Goal: Check status: Check status

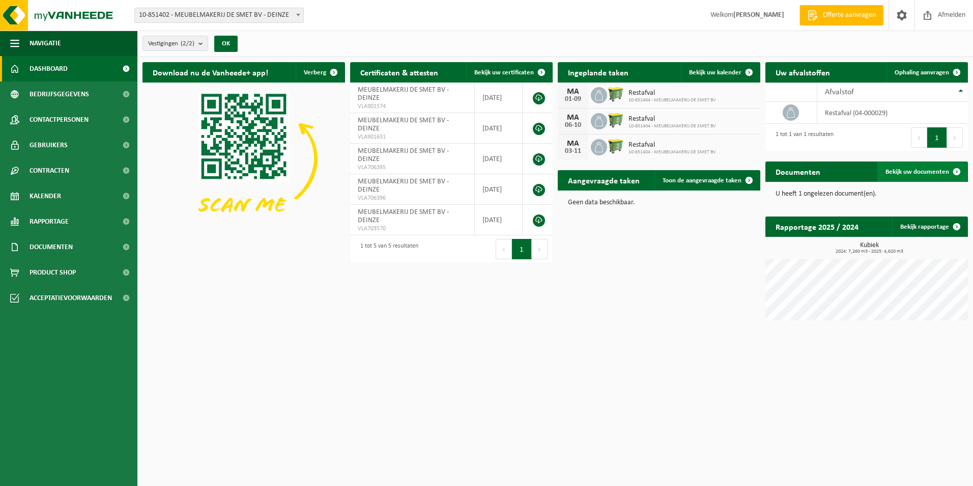
click at [893, 172] on span "Bekijk uw documenten" at bounding box center [918, 171] width 64 height 7
click at [843, 111] on td "restafval (04-000029)" at bounding box center [892, 113] width 151 height 22
click at [638, 97] on span "10-851404 - MEUBELMAKERIJ DE SMET BV" at bounding box center [673, 100] width 88 height 6
click at [579, 96] on div "01-09" at bounding box center [573, 99] width 20 height 7
click at [577, 88] on div "MA" at bounding box center [573, 92] width 20 height 8
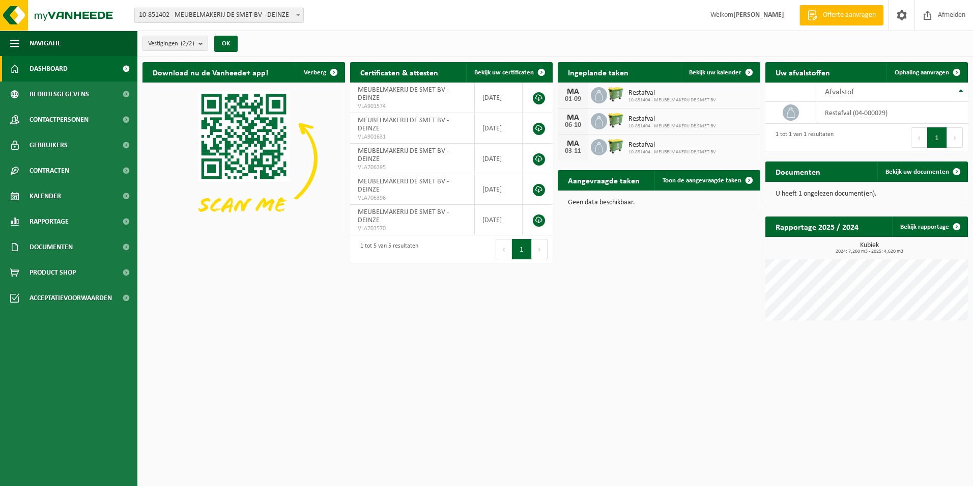
click at [301, 14] on span at bounding box center [298, 14] width 10 height 13
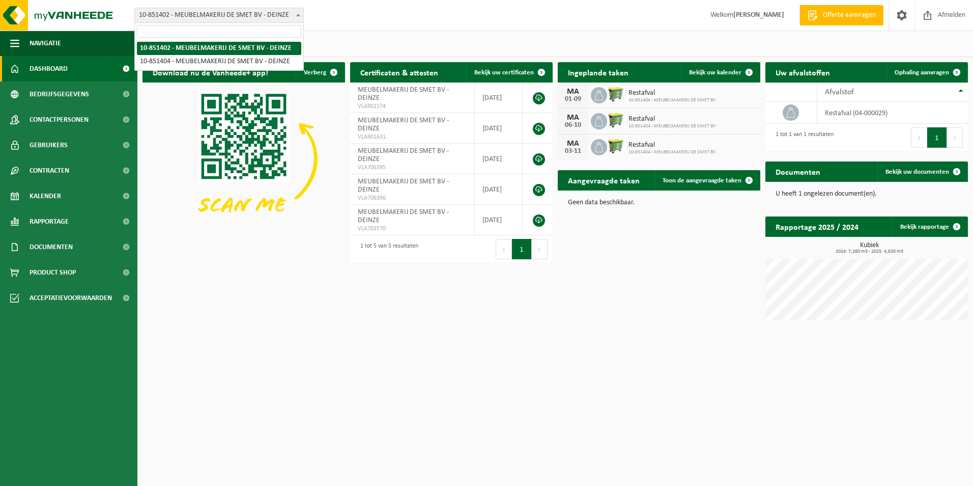
click at [397, 15] on div "Vestiging: 10-851402 - MEUBELMAKERIJ DE SMET BV - DEINZE 10-851404 - MEUBELMAKE…" at bounding box center [486, 15] width 973 height 31
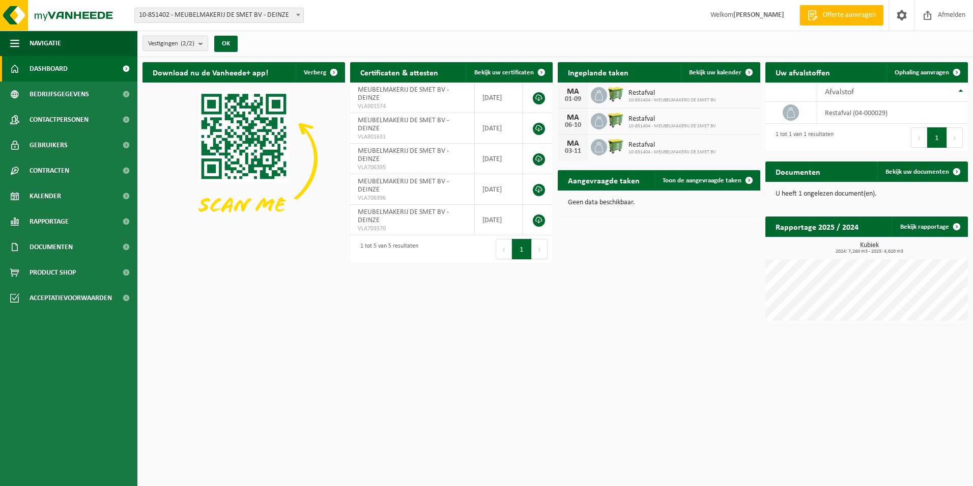
click at [204, 46] on b "submit" at bounding box center [202, 43] width 9 height 14
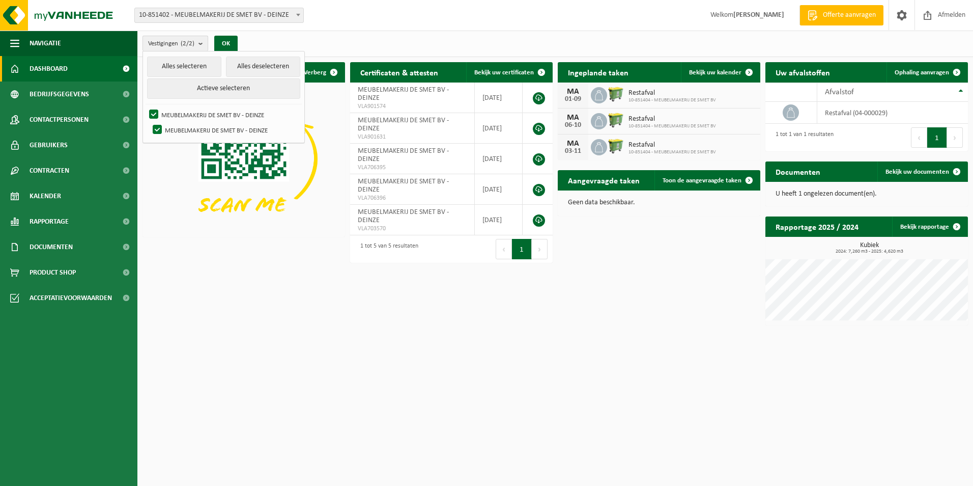
click at [204, 46] on b "submit" at bounding box center [202, 43] width 9 height 15
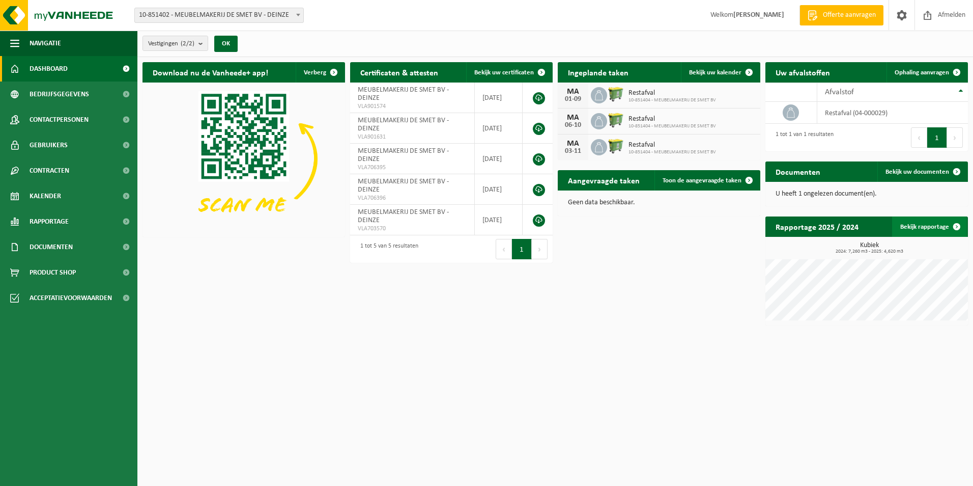
click at [907, 223] on link "Bekijk rapportage" at bounding box center [929, 226] width 75 height 20
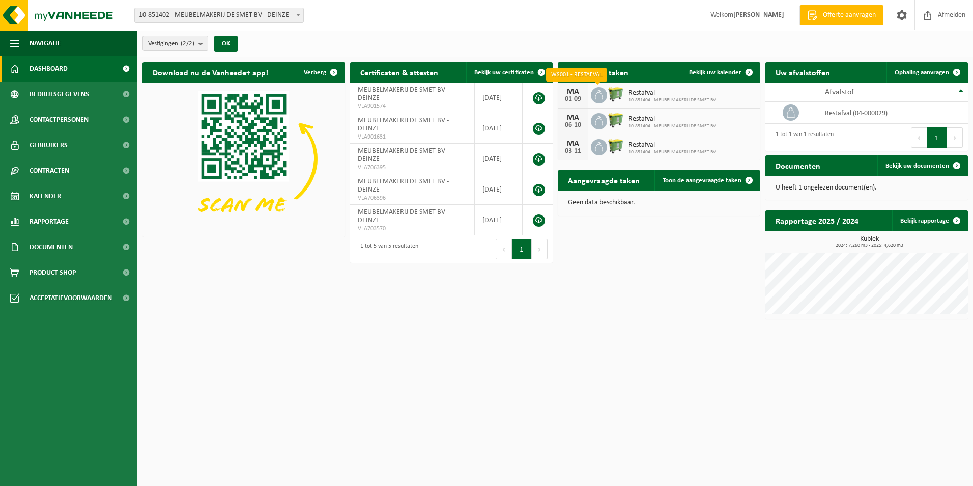
click at [605, 93] on span at bounding box center [599, 95] width 16 height 16
click at [565, 93] on div "MA" at bounding box center [573, 92] width 20 height 8
click at [575, 92] on div "MA" at bounding box center [573, 92] width 20 height 8
click at [50, 67] on span "Dashboard" at bounding box center [49, 68] width 38 height 25
click at [597, 91] on icon at bounding box center [599, 95] width 10 height 10
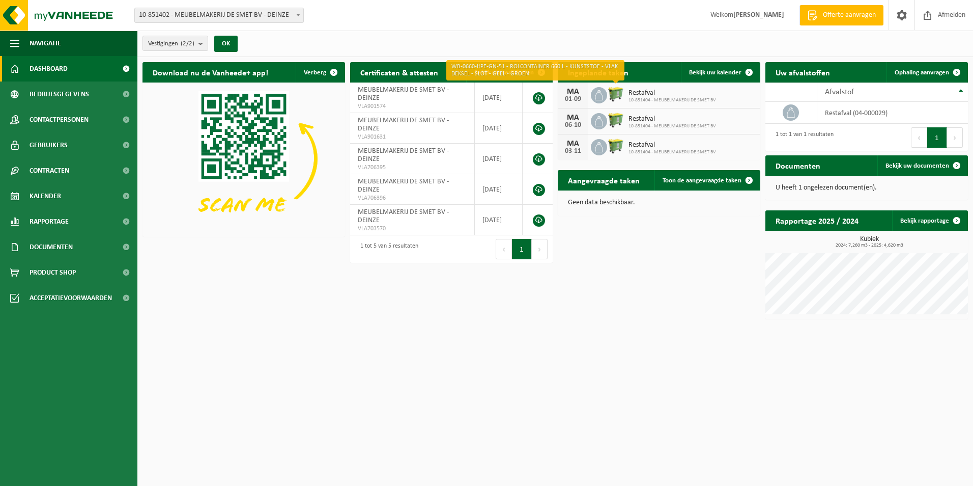
click at [615, 91] on img at bounding box center [615, 93] width 17 height 17
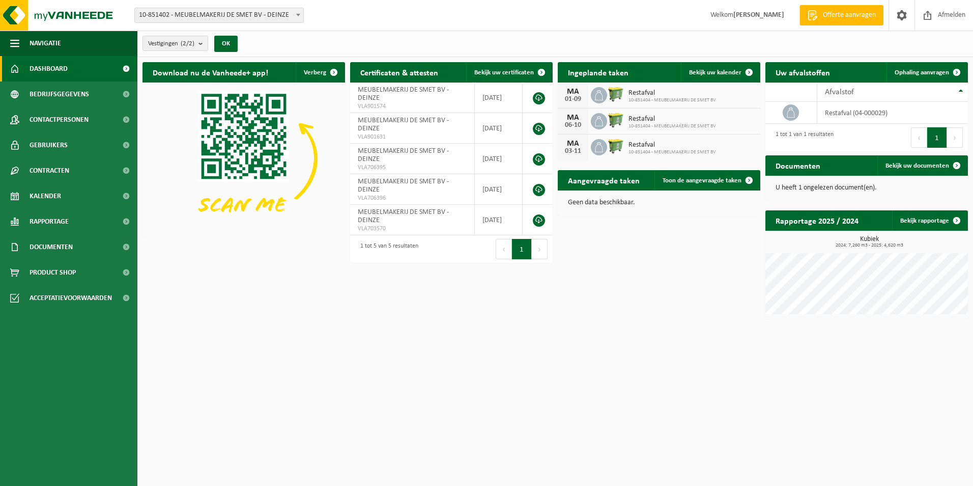
click at [615, 91] on img at bounding box center [615, 93] width 17 height 17
click at [617, 91] on img at bounding box center [615, 93] width 17 height 17
click at [652, 123] on span "10-851404 - MEUBELMAKERIJ DE SMET BV" at bounding box center [673, 126] width 88 height 6
click at [619, 122] on img at bounding box center [615, 119] width 17 height 17
click at [787, 192] on div "U heeft 1 ongelezen document(en)." at bounding box center [866, 188] width 203 height 24
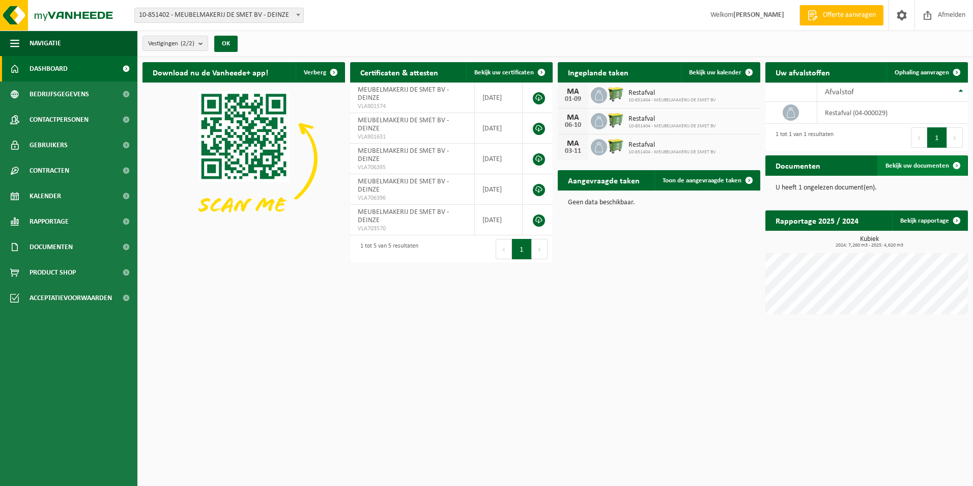
click at [916, 166] on span "Bekijk uw documenten" at bounding box center [918, 165] width 64 height 7
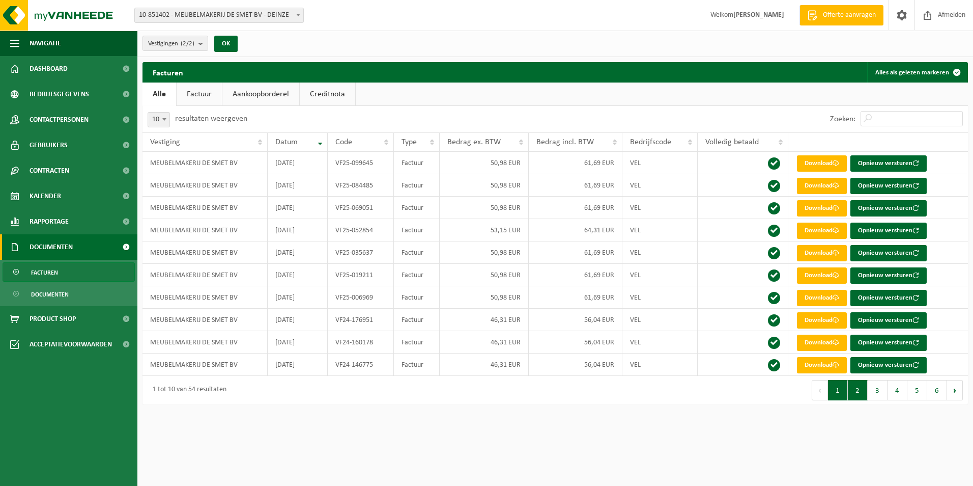
click at [853, 392] on button "2" at bounding box center [858, 390] width 20 height 20
click at [876, 390] on button "3" at bounding box center [878, 390] width 20 height 20
click at [899, 392] on button "4" at bounding box center [898, 390] width 20 height 20
click at [913, 389] on button "5" at bounding box center [917, 390] width 20 height 20
click at [936, 390] on button "6" at bounding box center [937, 390] width 20 height 20
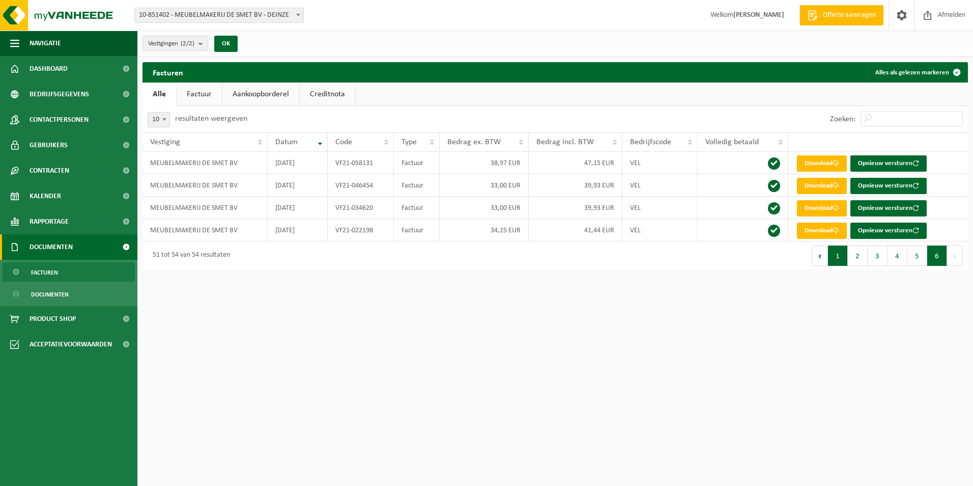
click at [834, 255] on button "1" at bounding box center [838, 255] width 20 height 20
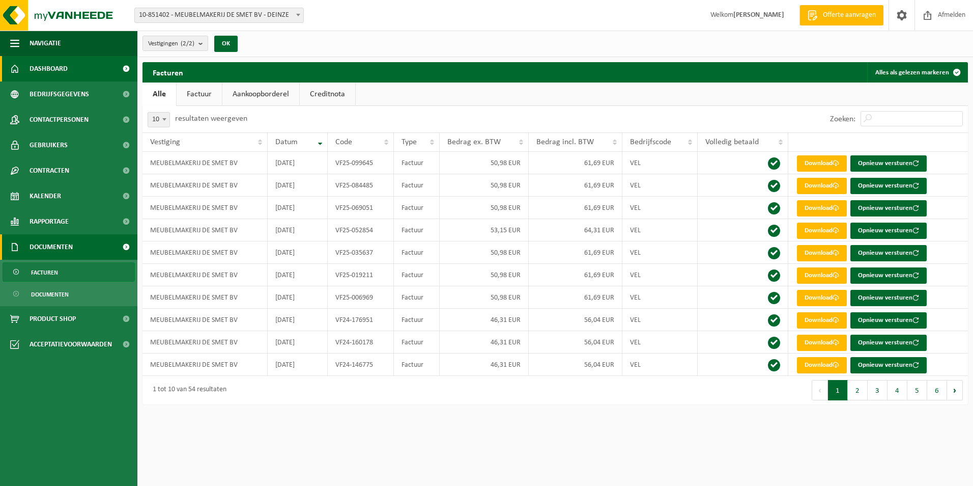
click at [72, 66] on link "Dashboard" at bounding box center [68, 68] width 137 height 25
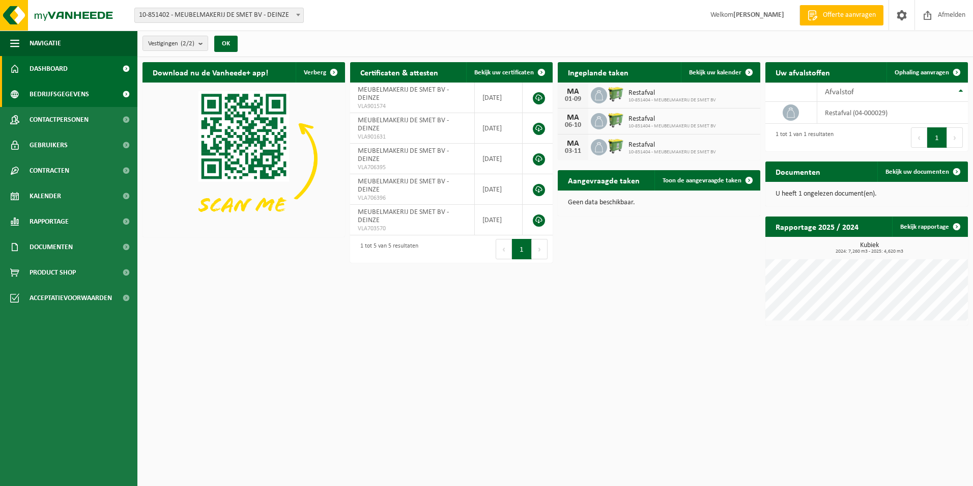
click at [69, 93] on span "Bedrijfsgegevens" at bounding box center [60, 93] width 60 height 25
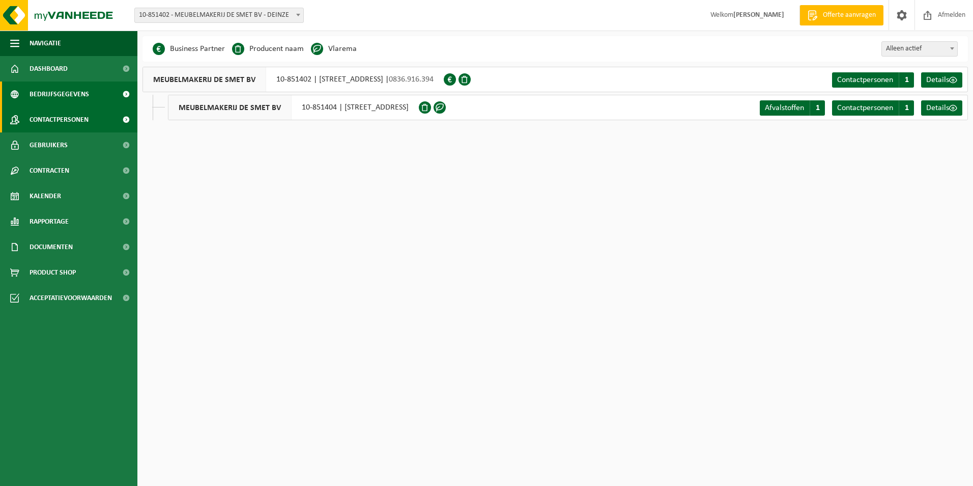
click at [77, 118] on span "Contactpersonen" at bounding box center [59, 119] width 59 height 25
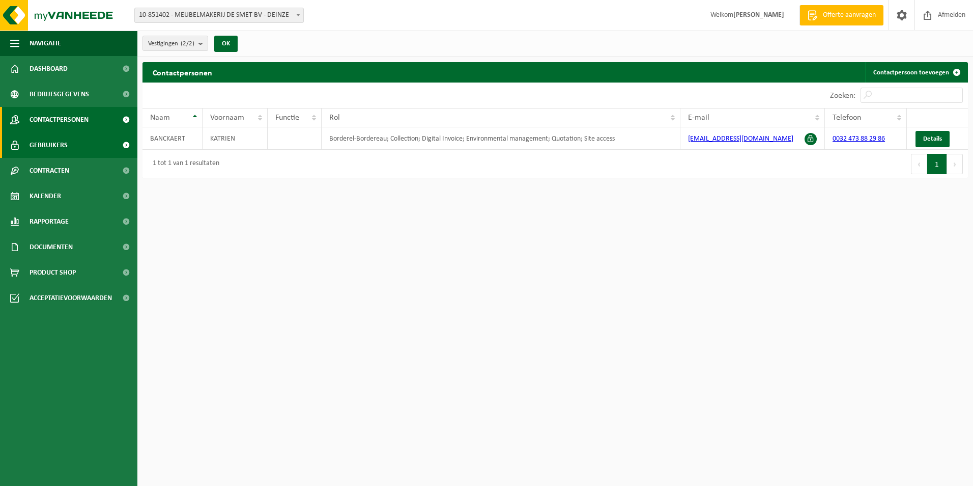
click at [60, 145] on span "Gebruikers" at bounding box center [49, 144] width 38 height 25
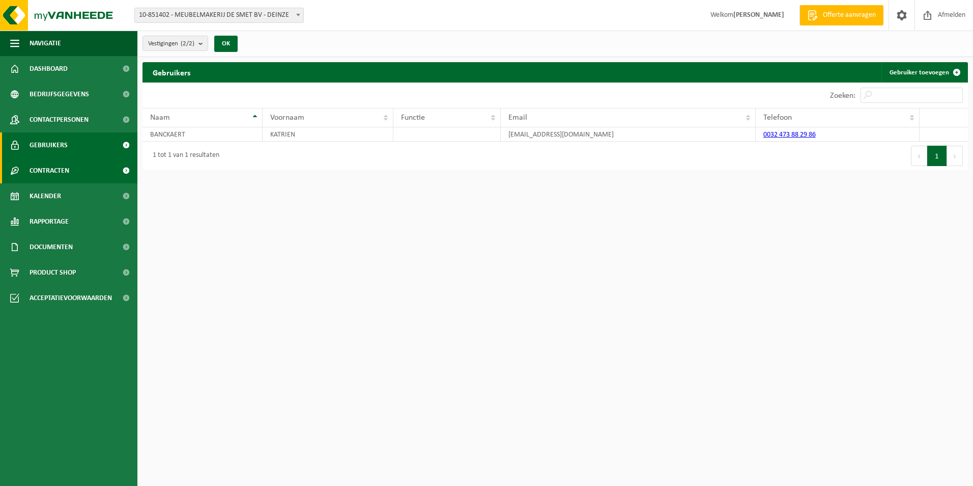
click at [51, 169] on span "Contracten" at bounding box center [50, 170] width 40 height 25
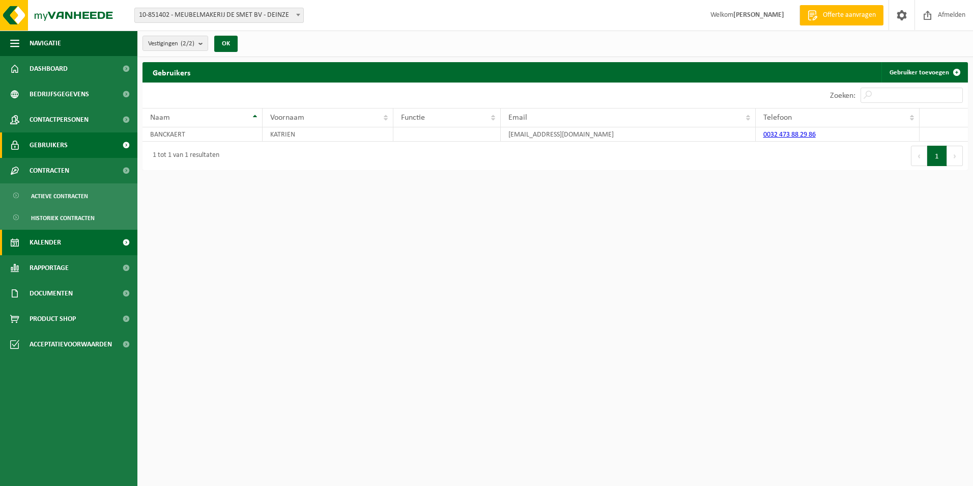
click at [49, 243] on span "Kalender" at bounding box center [46, 242] width 32 height 25
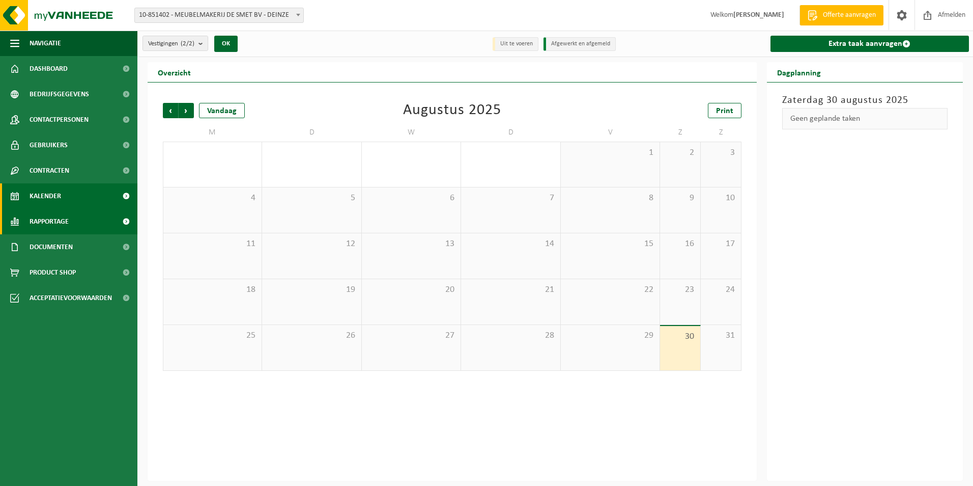
click at [62, 219] on span "Rapportage" at bounding box center [49, 221] width 39 height 25
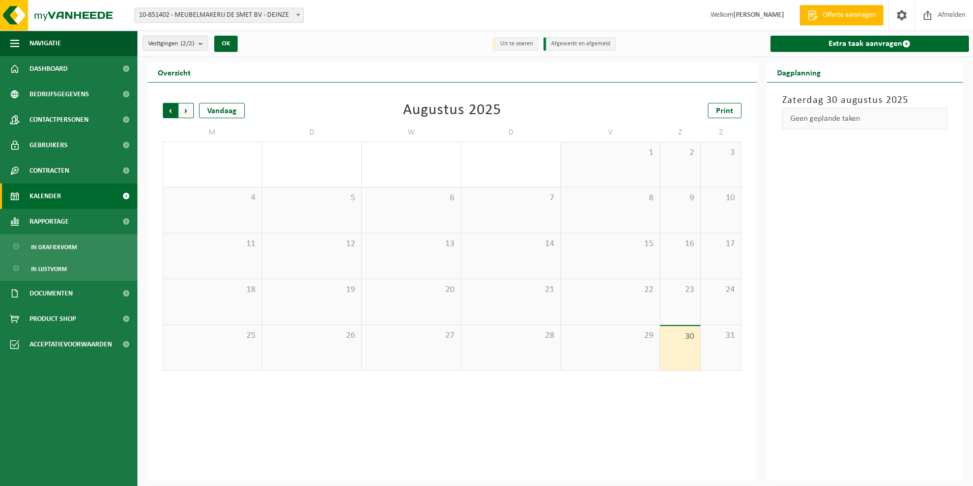
click at [188, 115] on span "Volgende" at bounding box center [186, 110] width 15 height 15
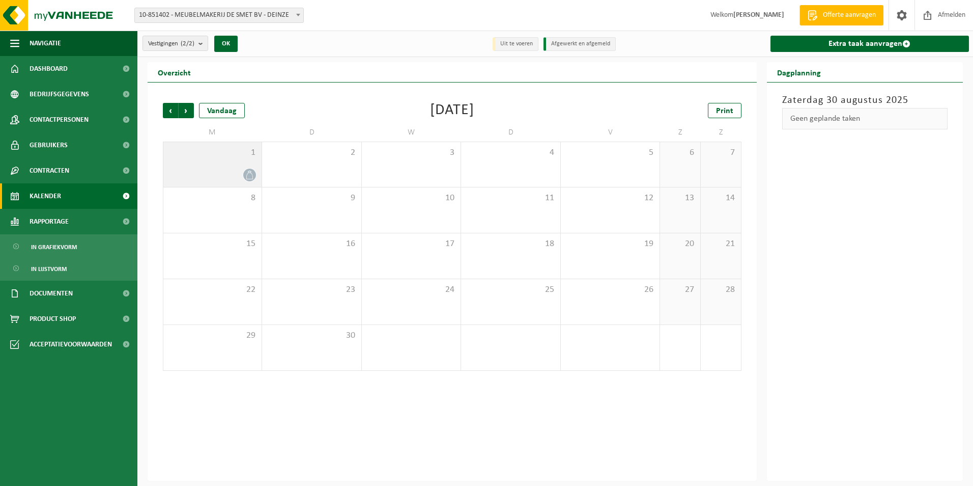
click at [203, 162] on div "1" at bounding box center [212, 164] width 98 height 45
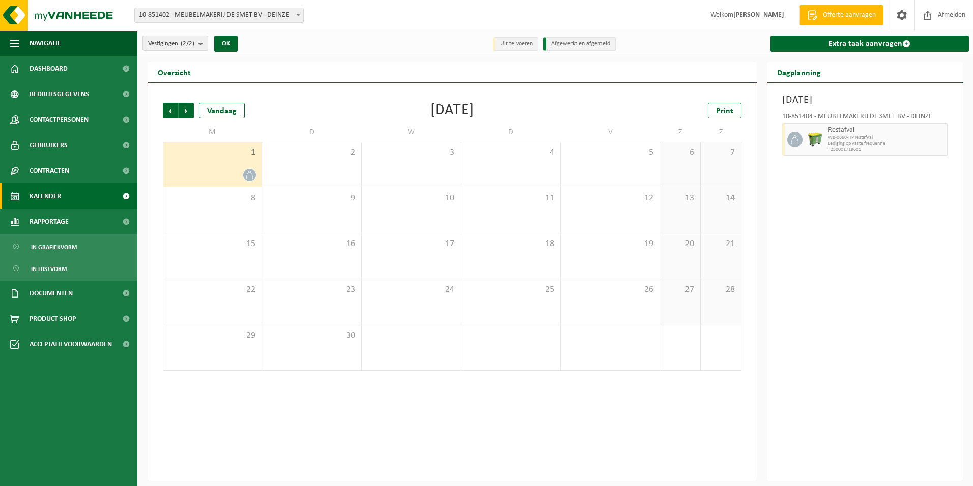
click at [854, 147] on span "T250001719601" at bounding box center [886, 150] width 117 height 6
drag, startPoint x: 854, startPoint y: 146, endPoint x: 918, endPoint y: 418, distance: 279.0
click at [918, 418] on div "Maandag 1 september 2025 10-851404 - MEUBELMAKERIJ DE SMET BV - DEINZE Restafva…" at bounding box center [865, 281] width 196 height 398
click at [54, 222] on span "Rapportage" at bounding box center [49, 221] width 39 height 25
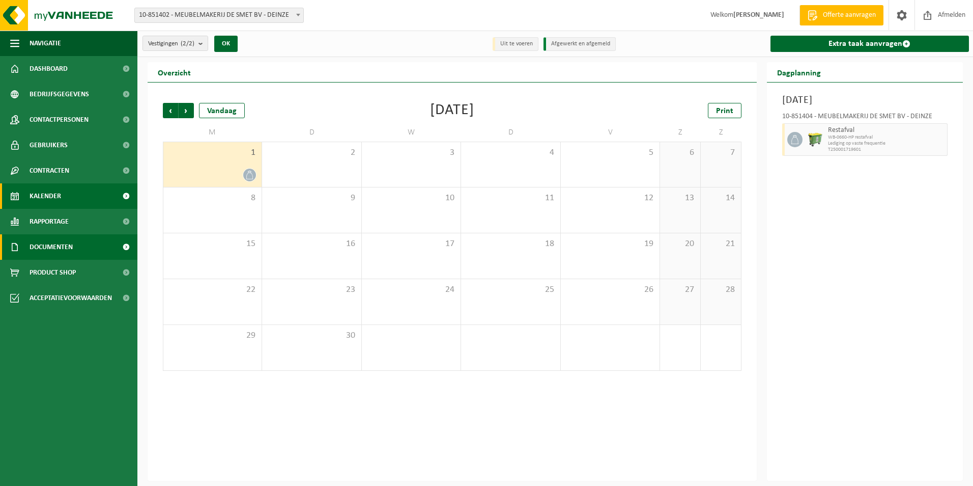
click at [55, 249] on span "Documenten" at bounding box center [51, 246] width 43 height 25
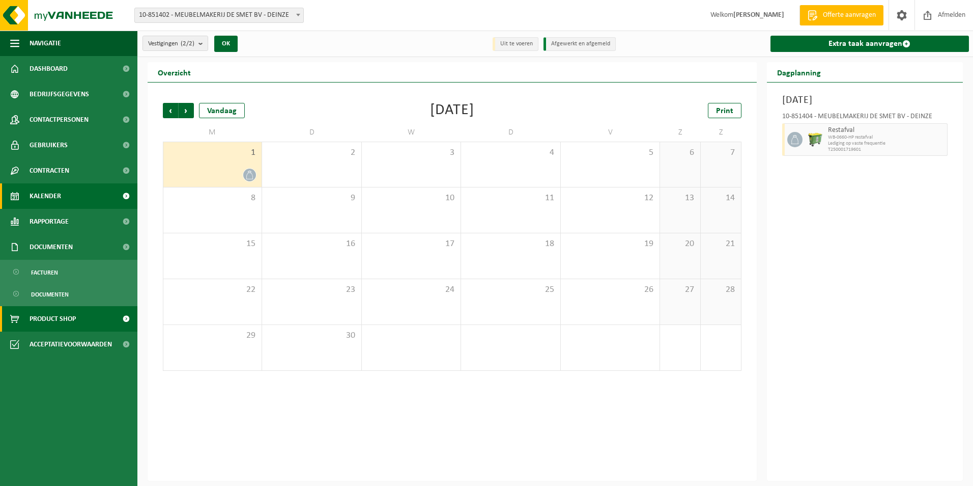
click at [49, 320] on span "Product Shop" at bounding box center [53, 318] width 46 height 25
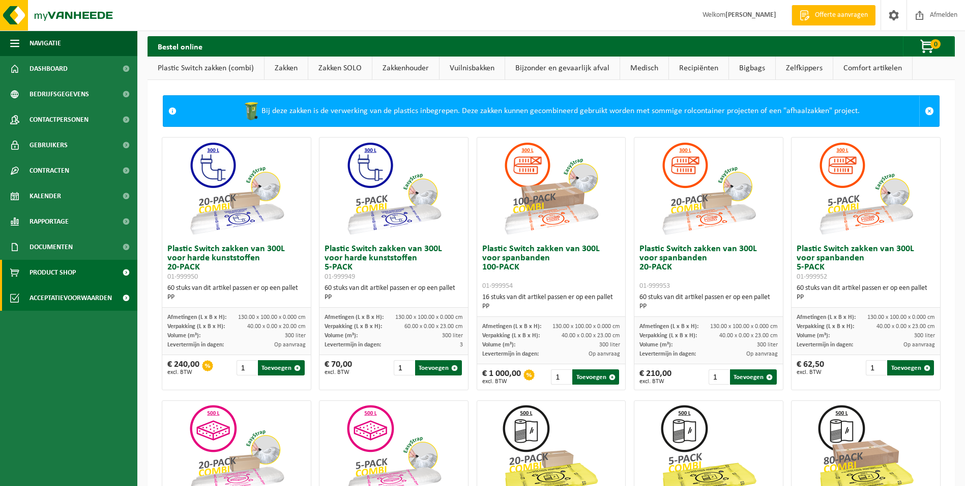
click at [51, 296] on span "Acceptatievoorwaarden" at bounding box center [71, 297] width 82 height 25
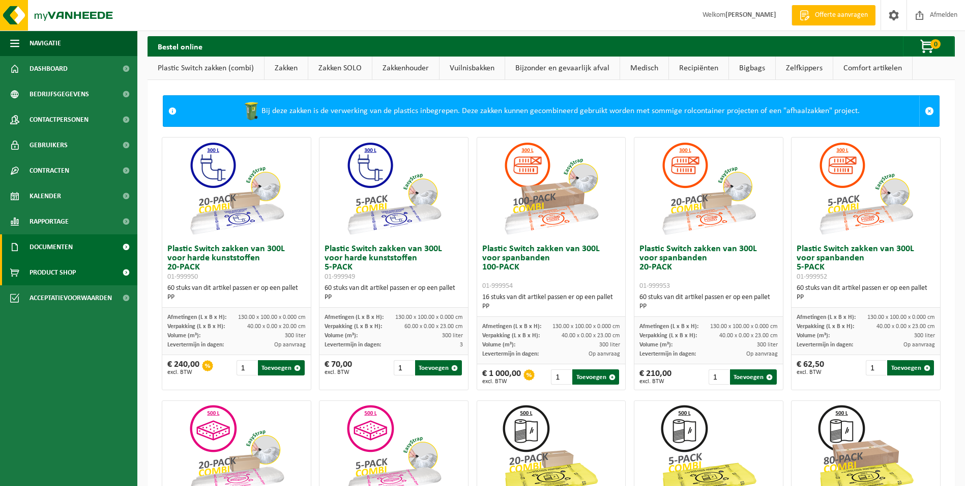
click at [49, 250] on span "Documenten" at bounding box center [51, 246] width 43 height 25
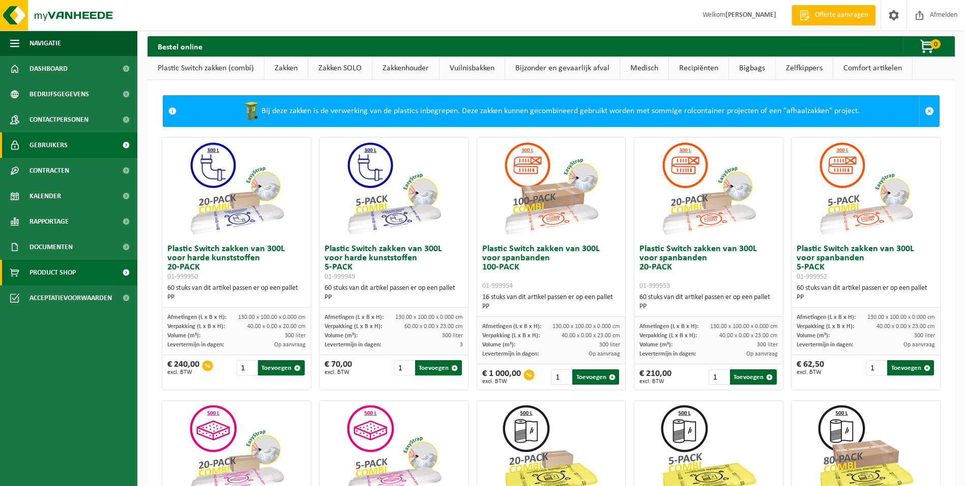
click at [58, 145] on span "Gebruikers" at bounding box center [49, 144] width 38 height 25
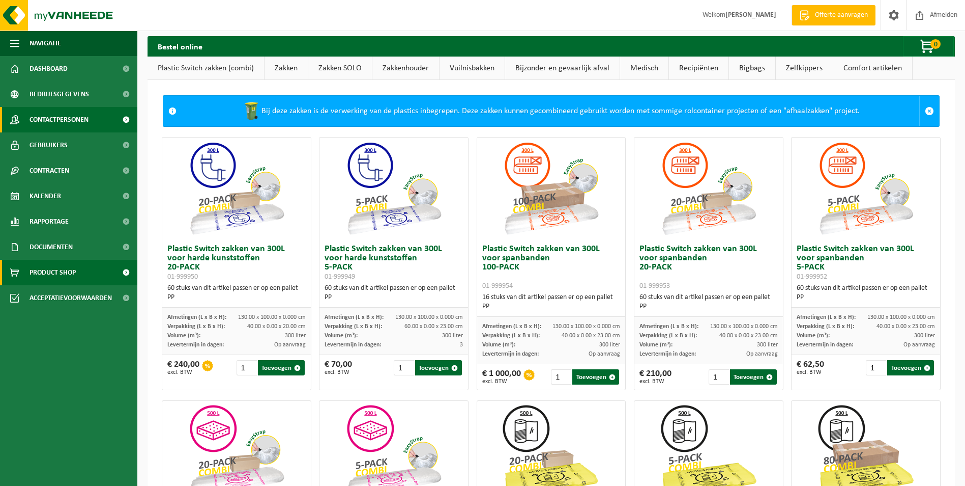
click at [59, 116] on span "Contactpersonen" at bounding box center [59, 119] width 59 height 25
click at [63, 93] on span "Bedrijfsgegevens" at bounding box center [60, 93] width 60 height 25
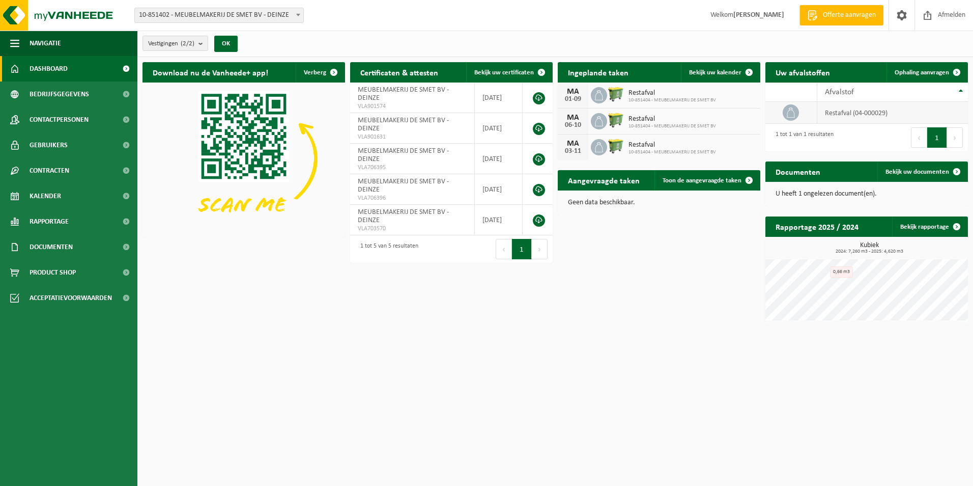
click at [831, 114] on td "restafval (04-000029)" at bounding box center [892, 113] width 151 height 22
click at [599, 93] on icon at bounding box center [599, 95] width 10 height 10
click at [612, 93] on img at bounding box center [615, 93] width 17 height 17
click at [635, 95] on span "Restafval" at bounding box center [673, 93] width 88 height 8
click at [630, 122] on span "Restafval" at bounding box center [673, 119] width 88 height 8
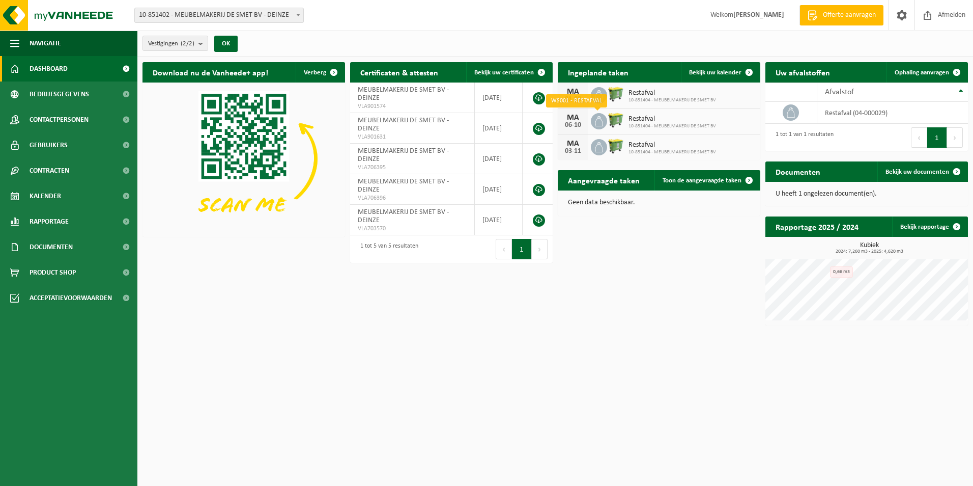
click at [604, 125] on span at bounding box center [599, 121] width 16 height 16
click at [576, 122] on div "06-10" at bounding box center [573, 125] width 20 height 7
click at [601, 181] on h2 "Aangevraagde taken" at bounding box center [604, 180] width 92 height 20
click at [674, 183] on span "Toon de aangevraagde taken" at bounding box center [702, 180] width 79 height 7
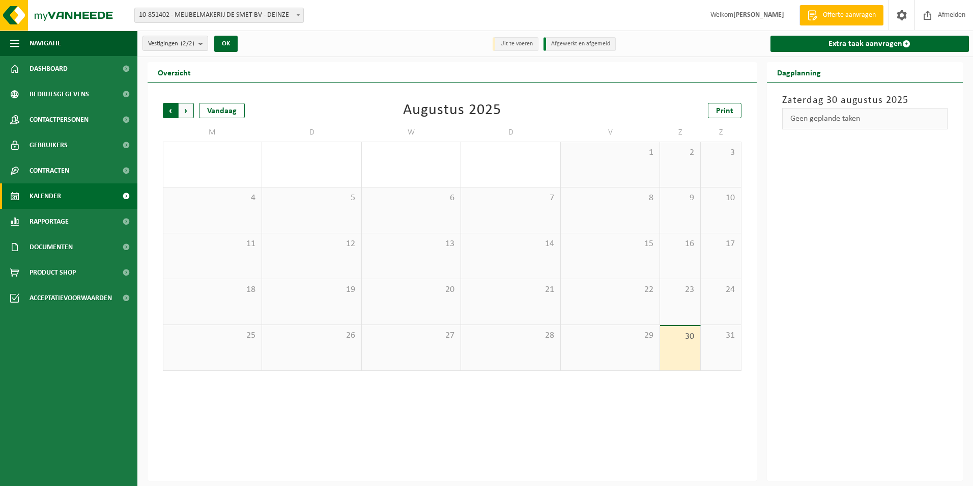
click at [187, 111] on span "Volgende" at bounding box center [186, 110] width 15 height 15
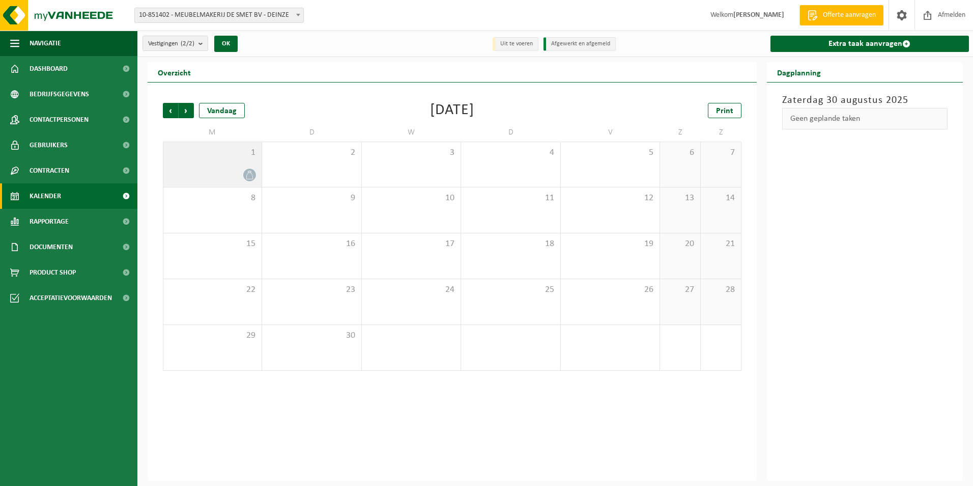
click at [202, 163] on div "1" at bounding box center [212, 164] width 98 height 45
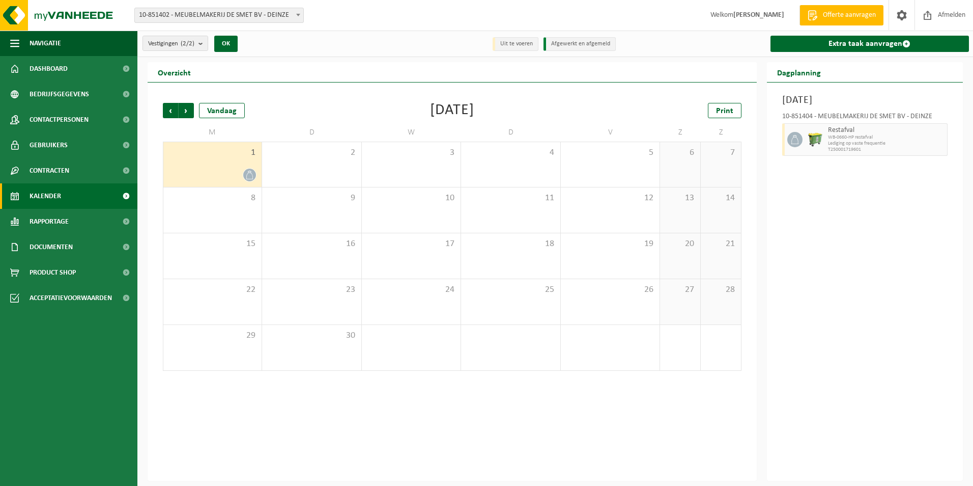
drag, startPoint x: 238, startPoint y: 169, endPoint x: 231, endPoint y: 163, distance: 9.8
click at [231, 163] on div "1" at bounding box center [212, 164] width 98 height 45
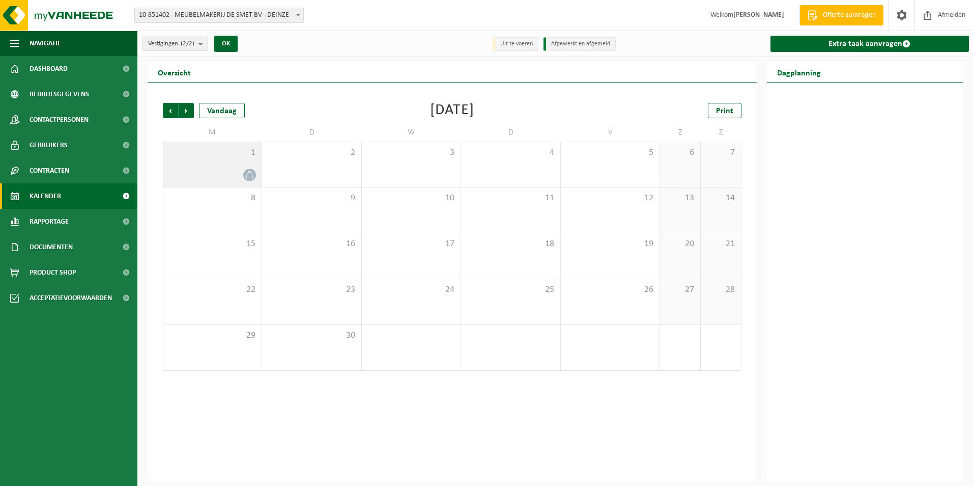
click at [227, 161] on div "1" at bounding box center [212, 164] width 98 height 45
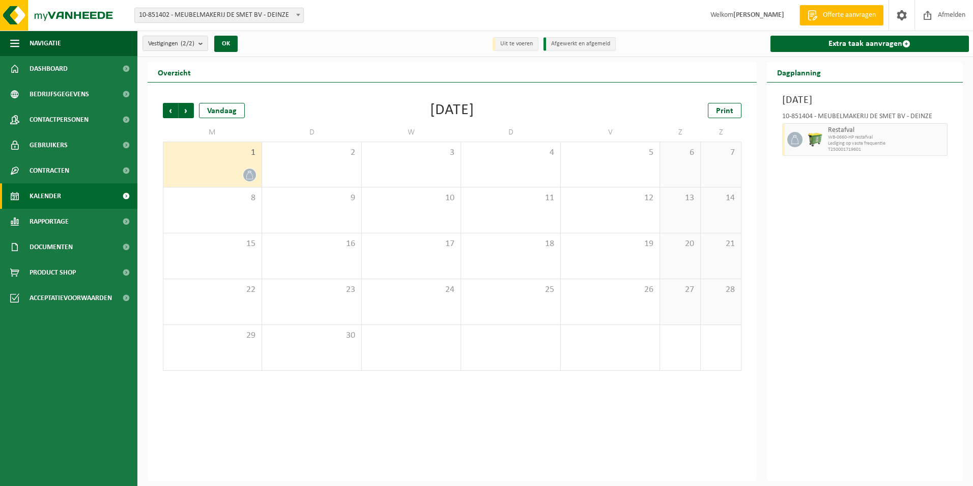
click at [853, 140] on span "Lediging op vaste frequentie" at bounding box center [886, 143] width 117 height 6
click at [890, 142] on span "Lediging op vaste frequentie" at bounding box center [886, 143] width 117 height 6
click at [515, 44] on li "Uit te voeren" at bounding box center [516, 44] width 46 height 14
click at [229, 45] on button "OK" at bounding box center [225, 44] width 23 height 16
click at [236, 155] on span "1" at bounding box center [212, 152] width 88 height 11
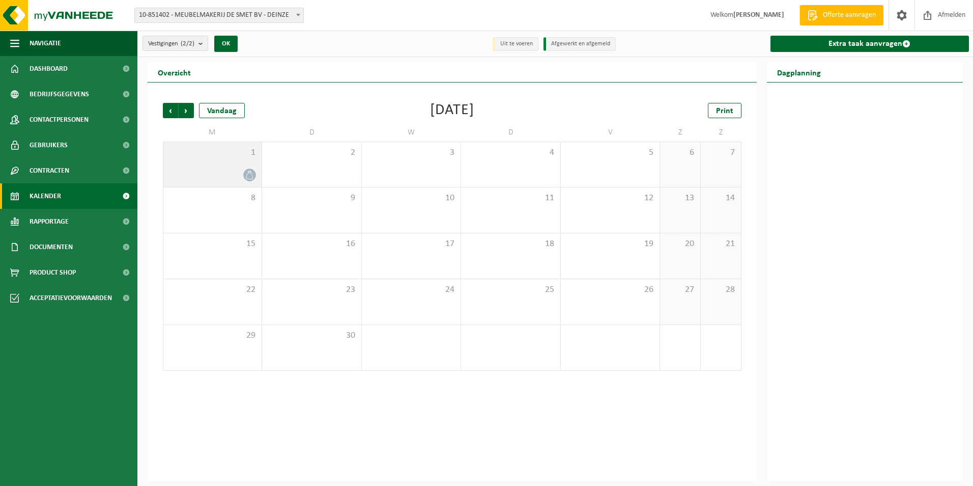
click at [236, 155] on span "1" at bounding box center [212, 152] width 88 height 11
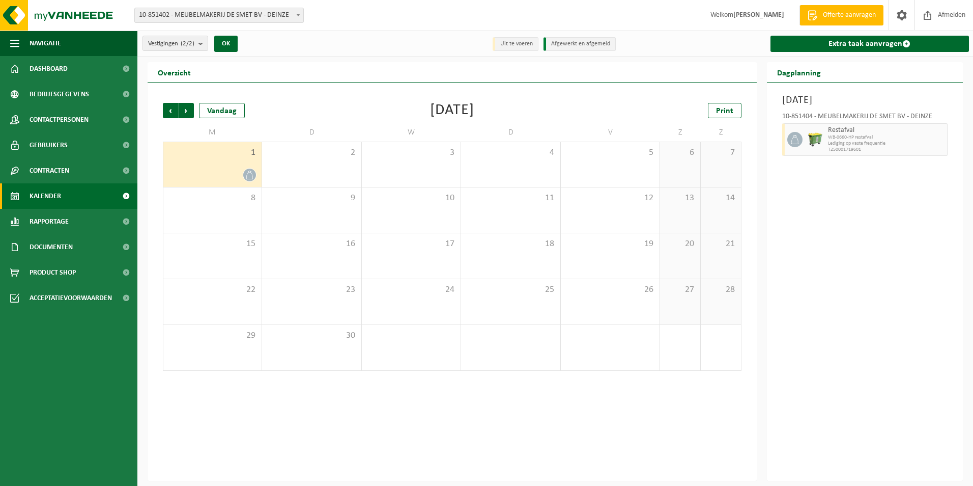
click at [236, 155] on span "1" at bounding box center [212, 152] width 88 height 11
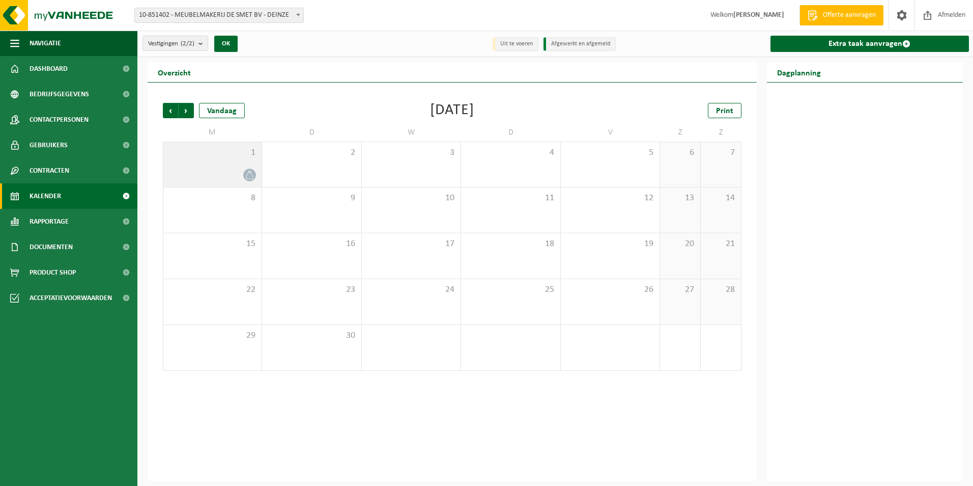
click at [236, 155] on span "1" at bounding box center [212, 152] width 88 height 11
